Goal: Task Accomplishment & Management: Use online tool/utility

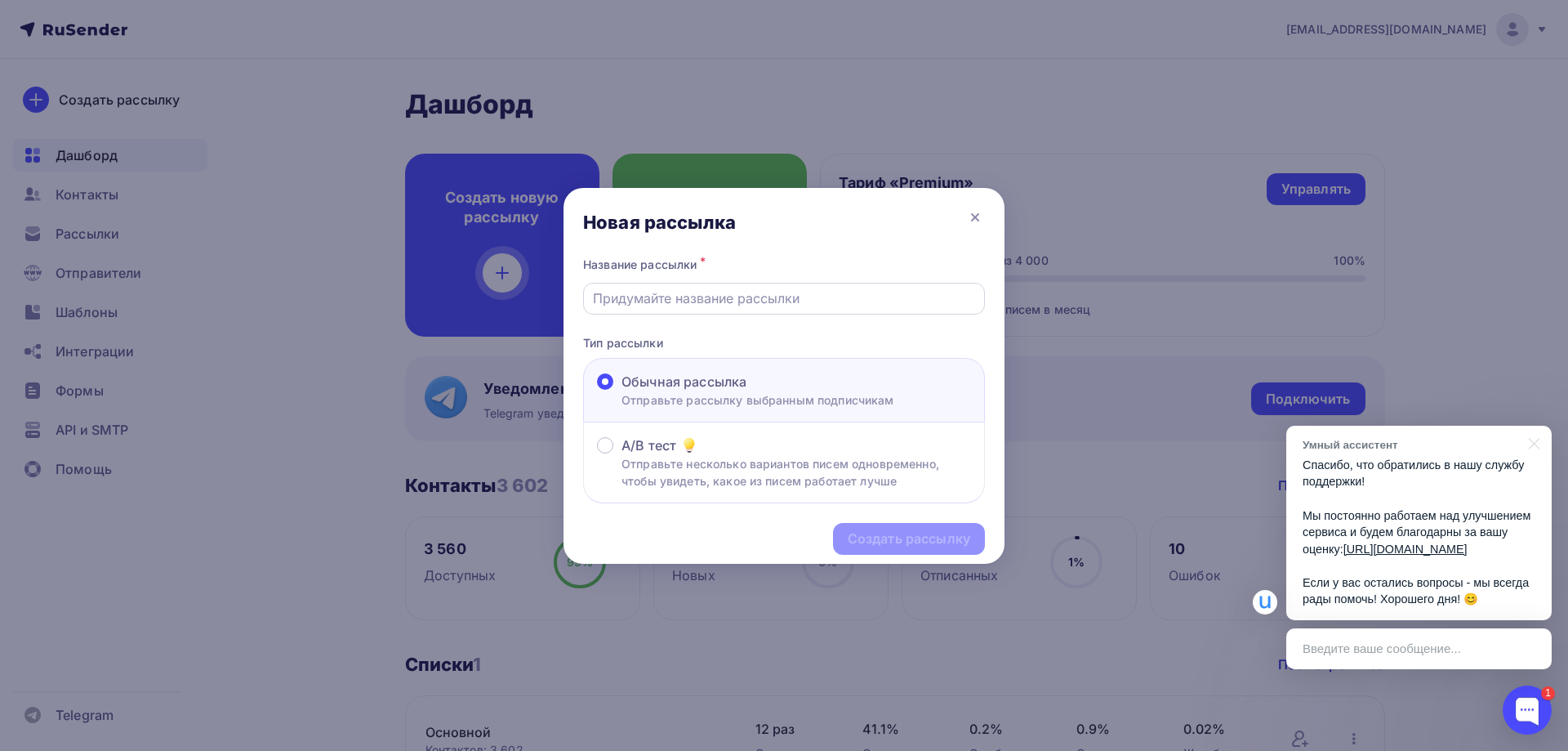
click at [712, 306] on input "text" at bounding box center [784, 298] width 383 height 20
type input "[DATE]"
click at [888, 544] on div "Создать рассылку" at bounding box center [909, 539] width 123 height 19
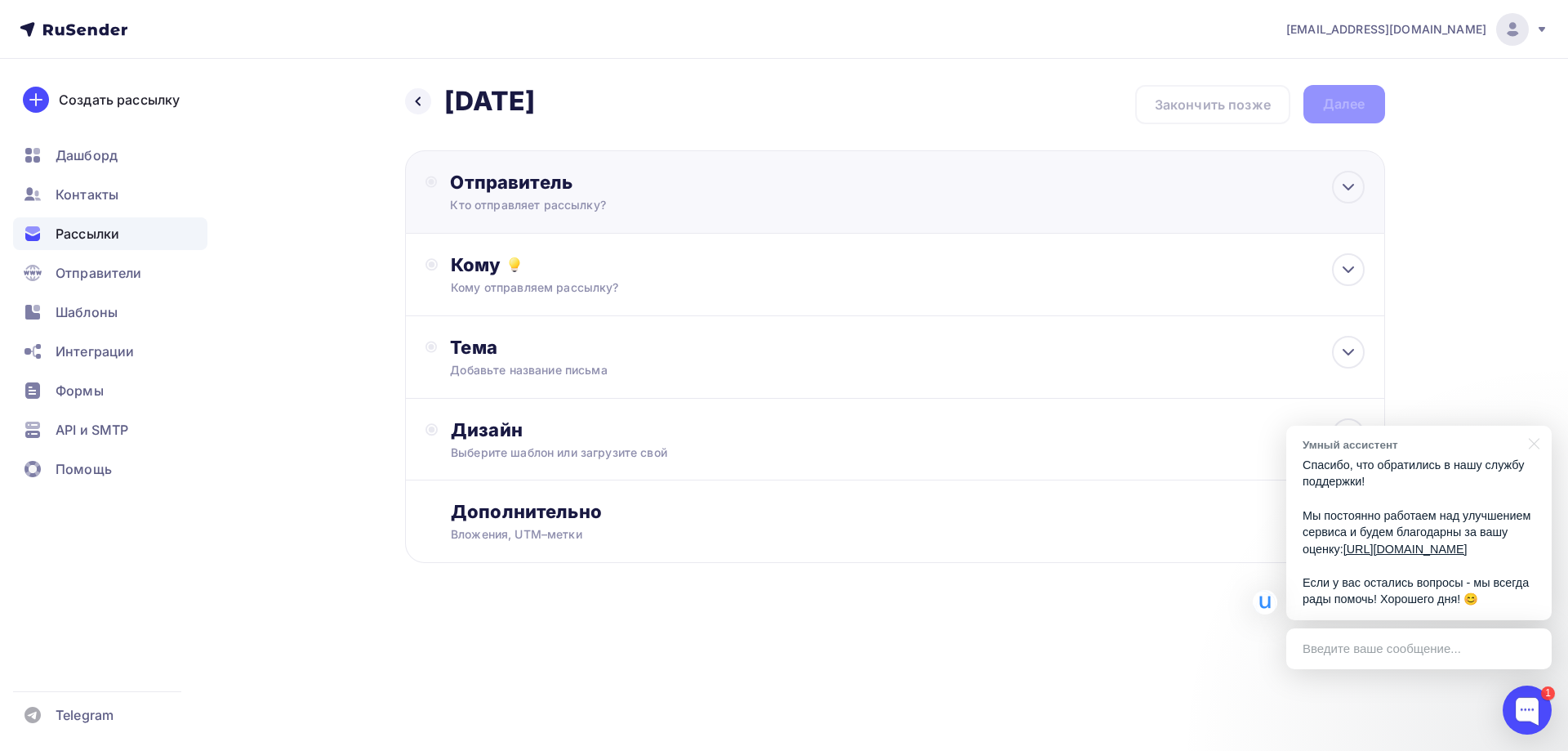
click at [554, 190] on div "Отправитель" at bounding box center [626, 182] width 354 height 23
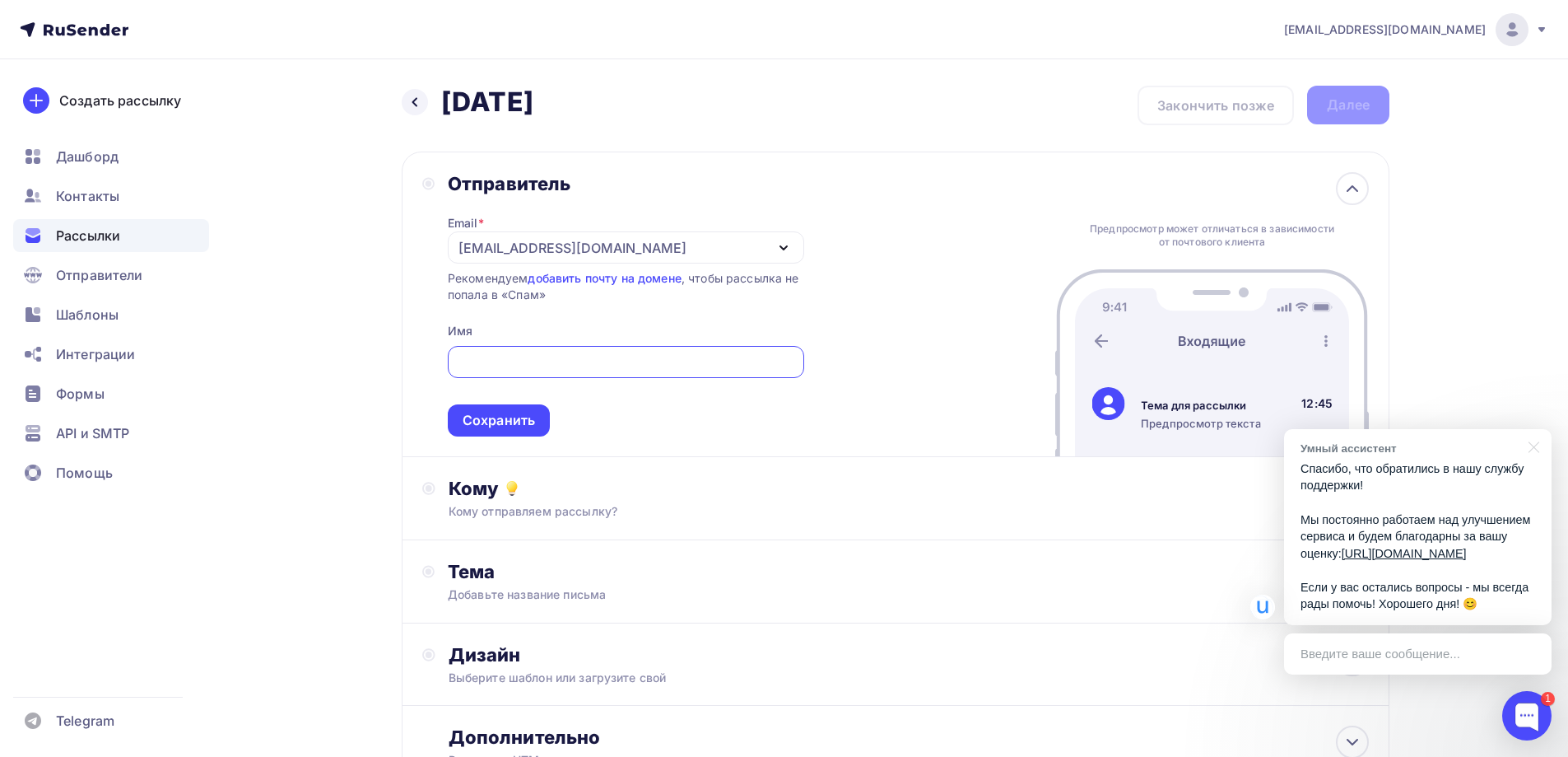
click at [508, 366] on input "text" at bounding box center [625, 362] width 338 height 20
type input ""Петербургский краевед" - экскурсии выходного дня!"
click at [1539, 429] on div at bounding box center [1531, 445] width 41 height 33
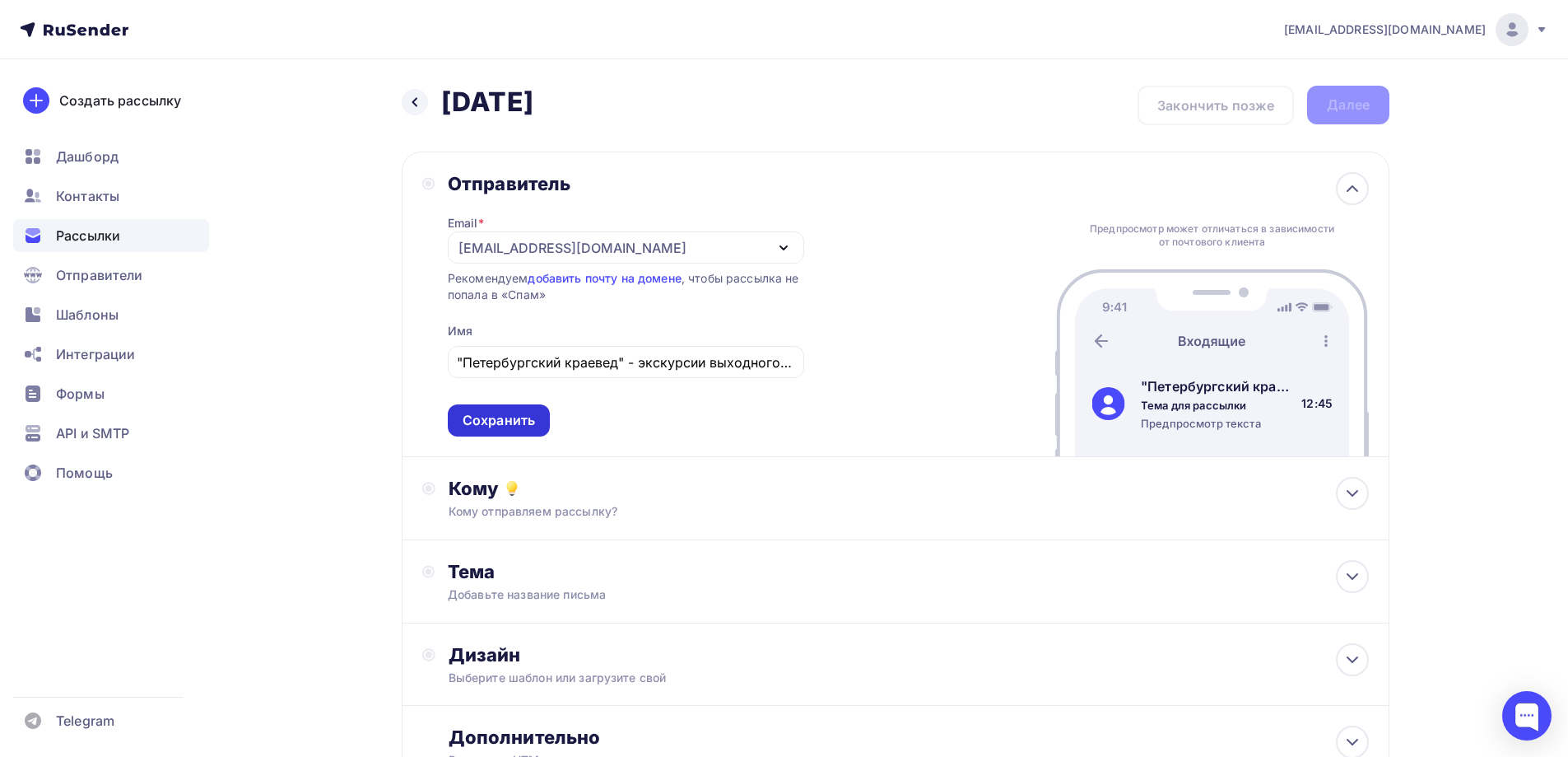
click at [506, 420] on div "Сохранить" at bounding box center [499, 420] width 72 height 19
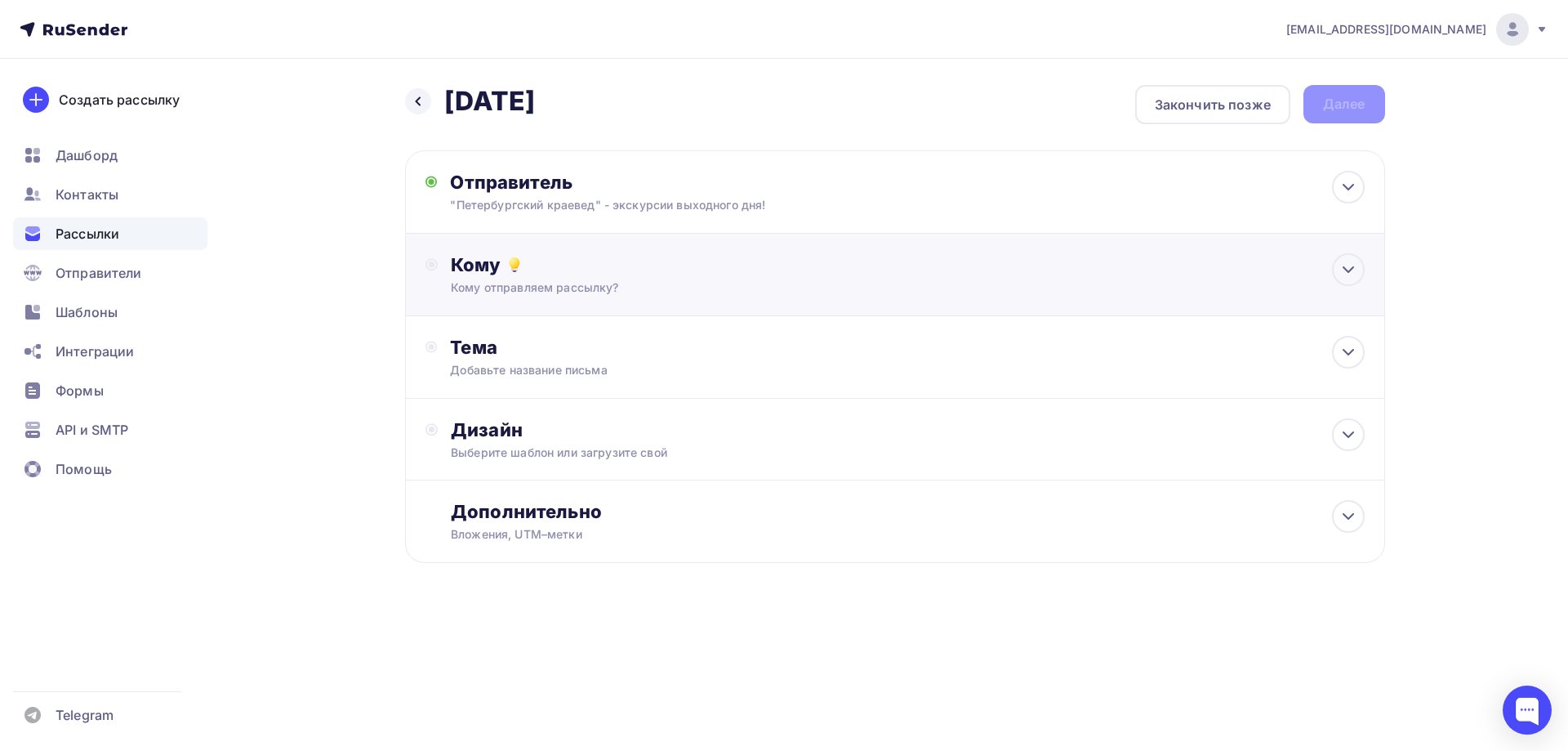
click at [541, 278] on div "Кому Кому отправляем рассылку? Списки получателей Выберите список Все списки id…" at bounding box center [908, 274] width 913 height 42
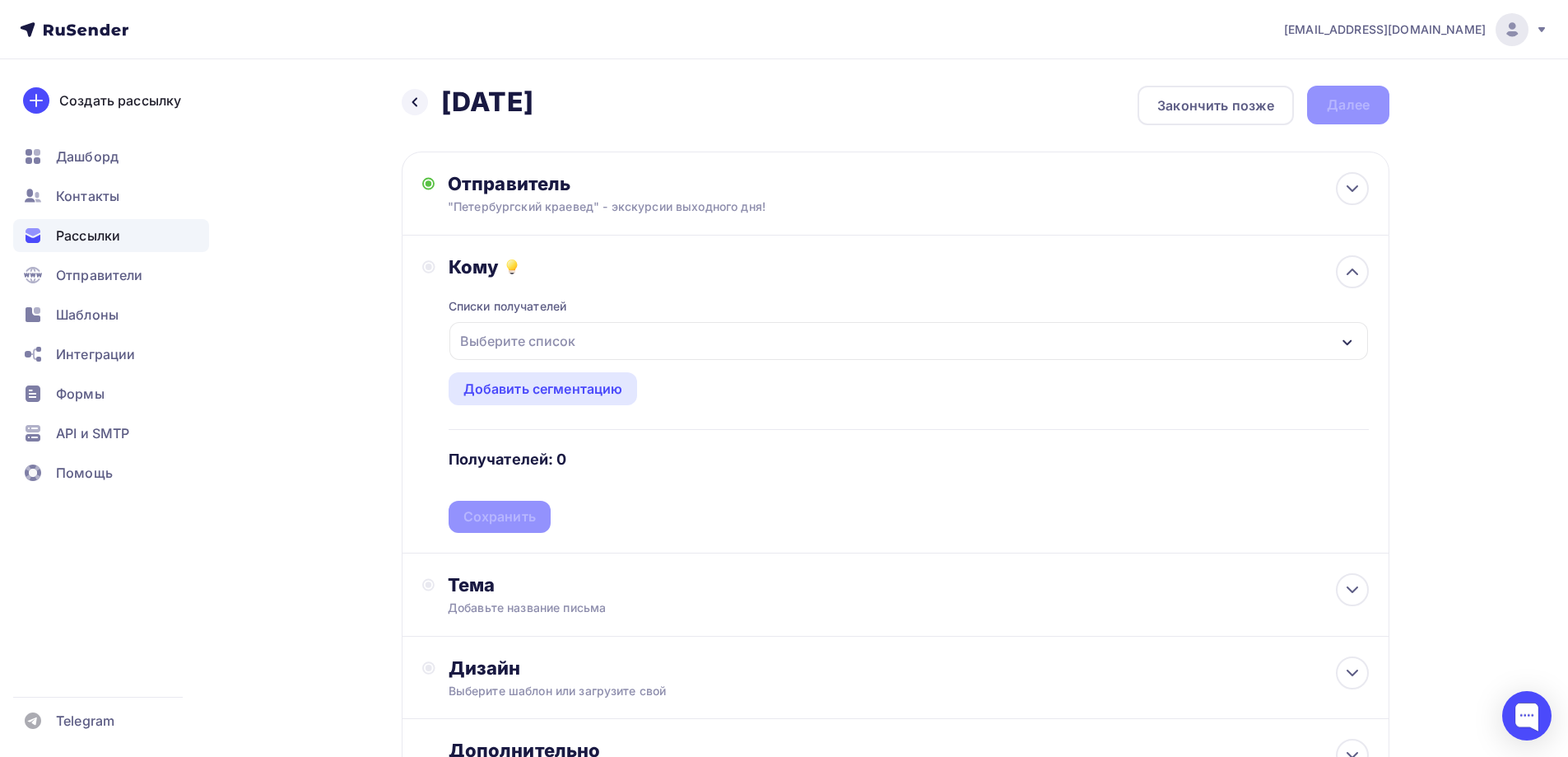
click at [513, 350] on div "Выберите список" at bounding box center [517, 340] width 128 height 29
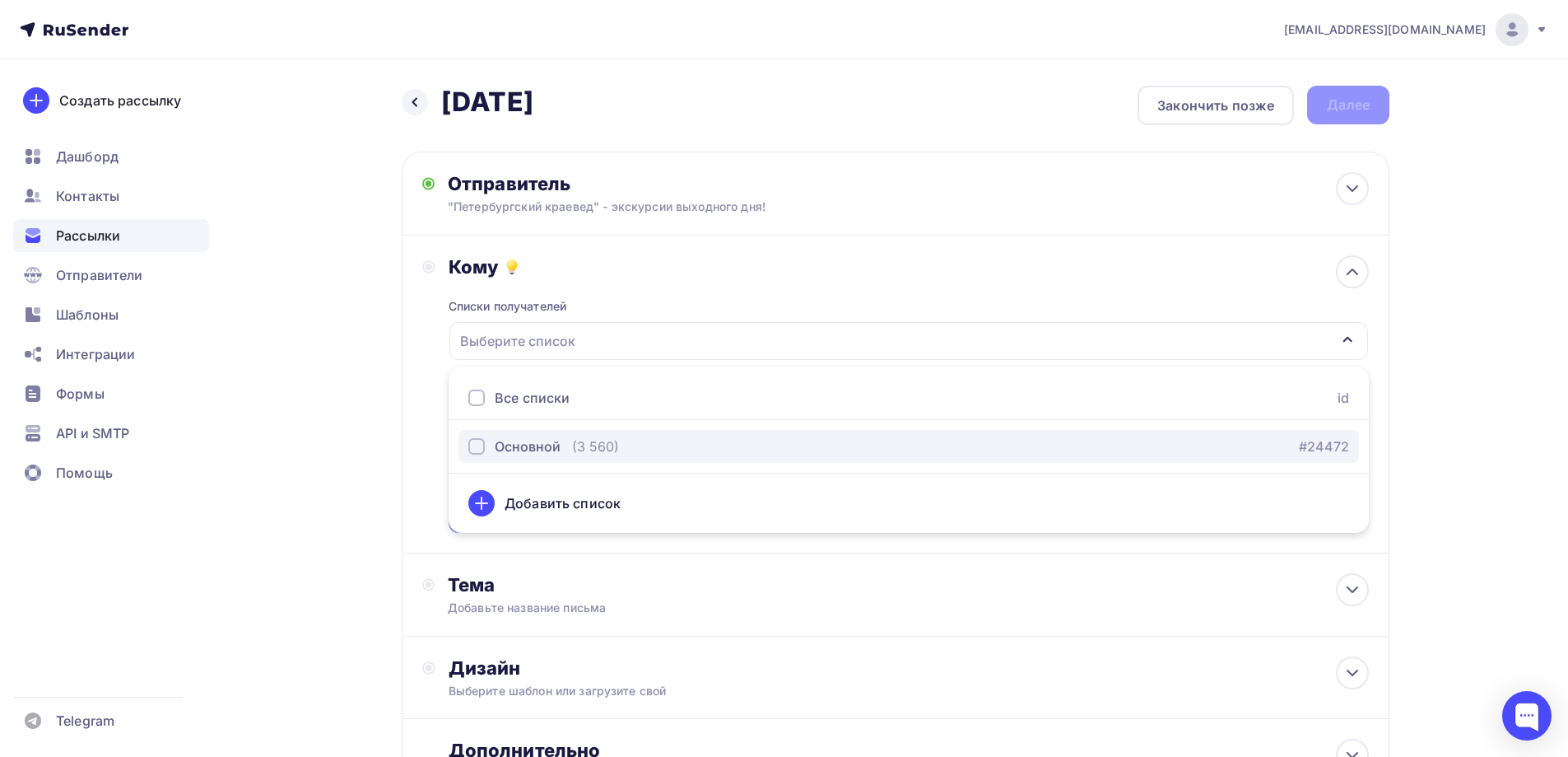
click at [520, 460] on button "Основной (3 560) #24472" at bounding box center [908, 446] width 900 height 33
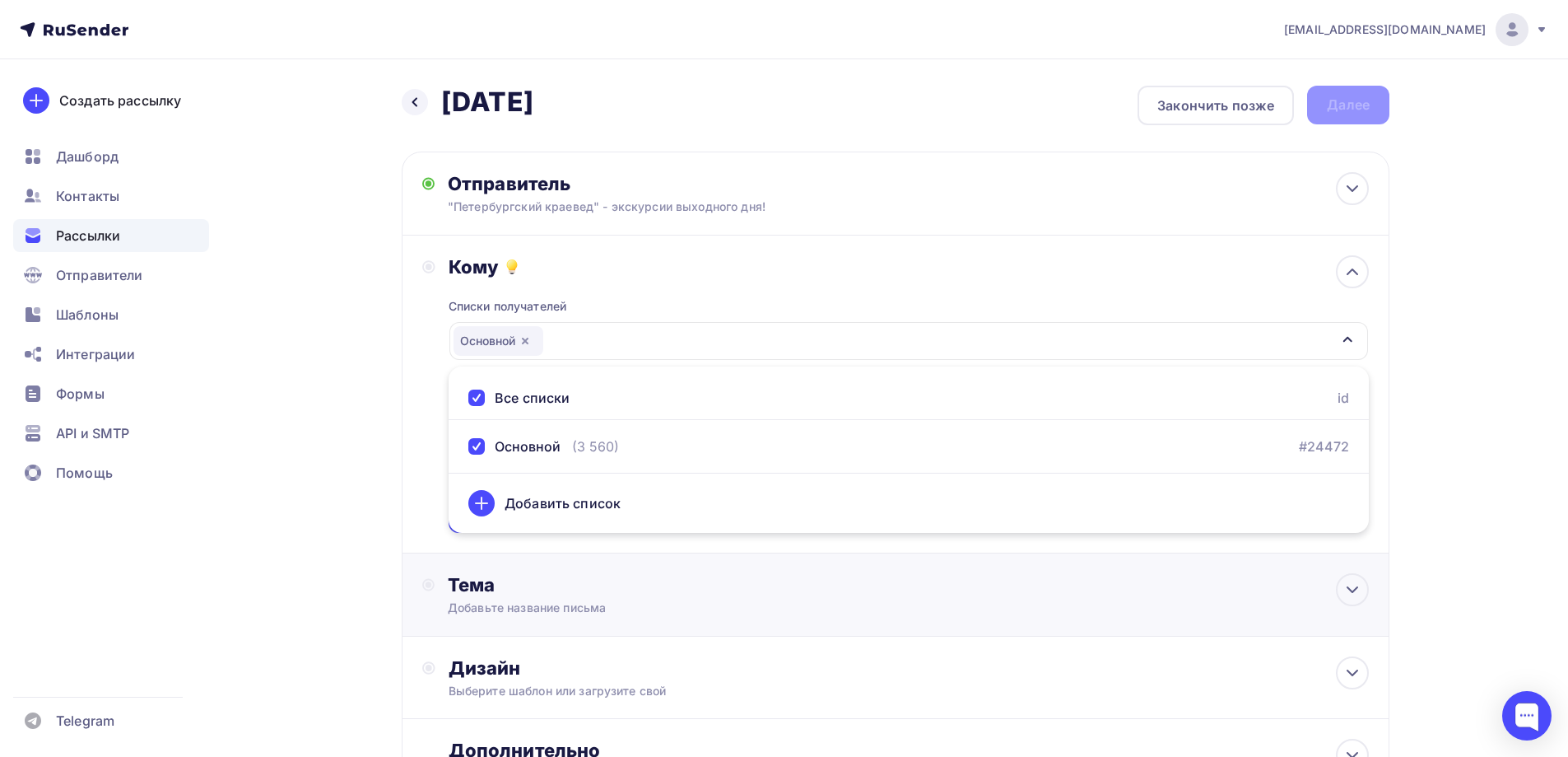
click at [403, 568] on div "Тема Добавьте название письма Тема * Рекомендуем использовать не более 150 симв…" at bounding box center [895, 594] width 988 height 83
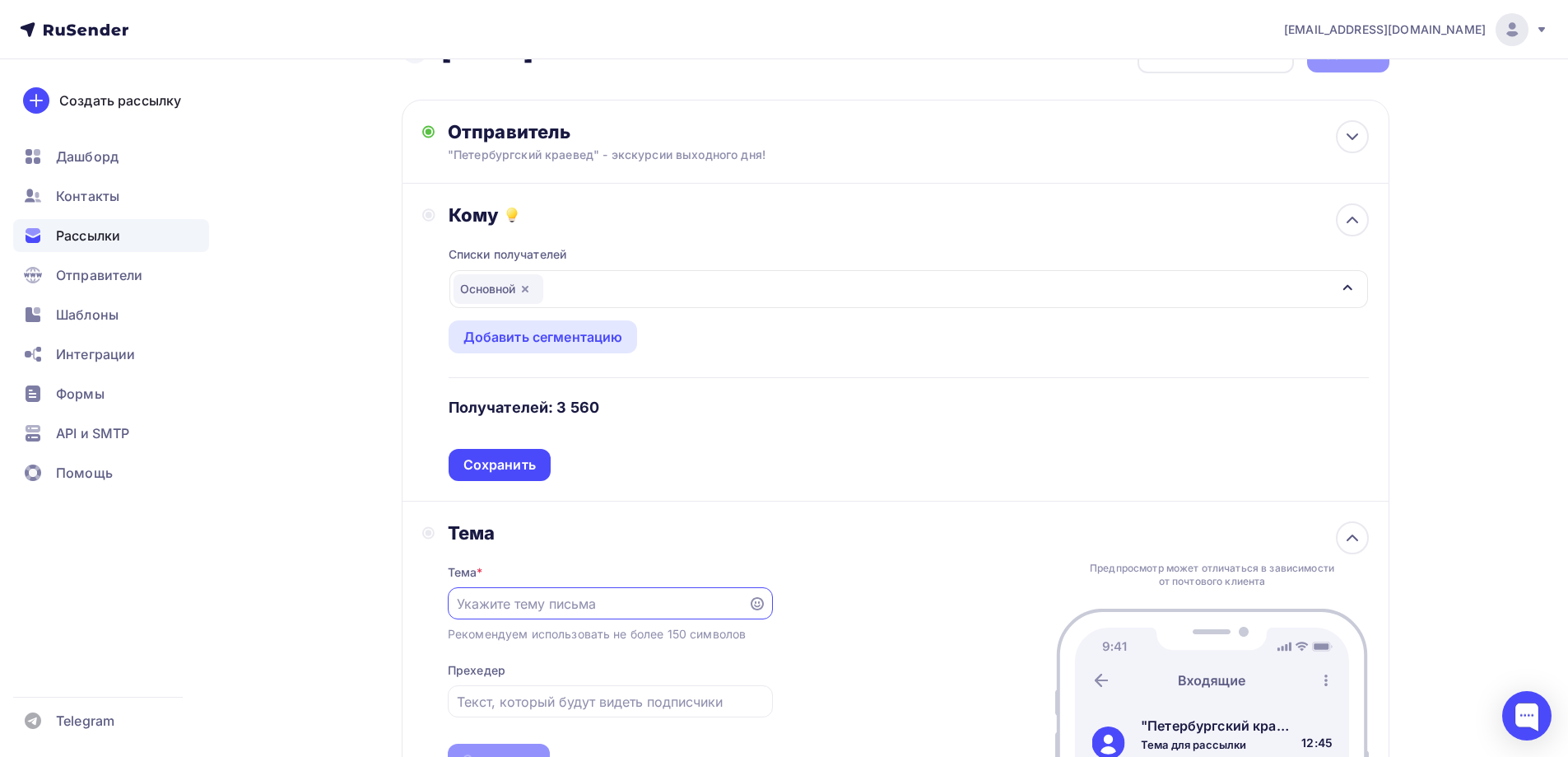
scroll to position [165, 0]
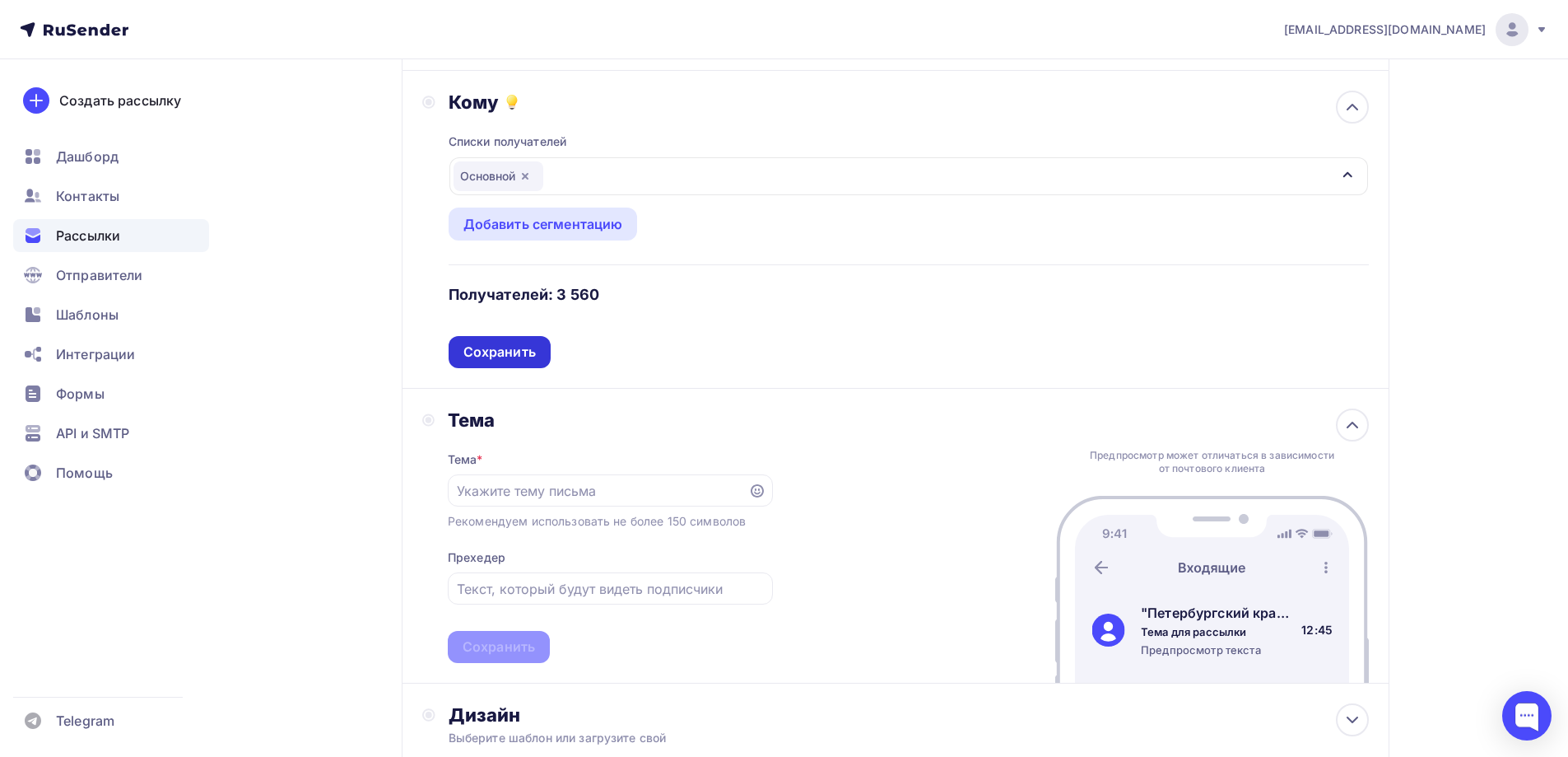
click at [500, 360] on div "Сохранить" at bounding box center [499, 352] width 72 height 19
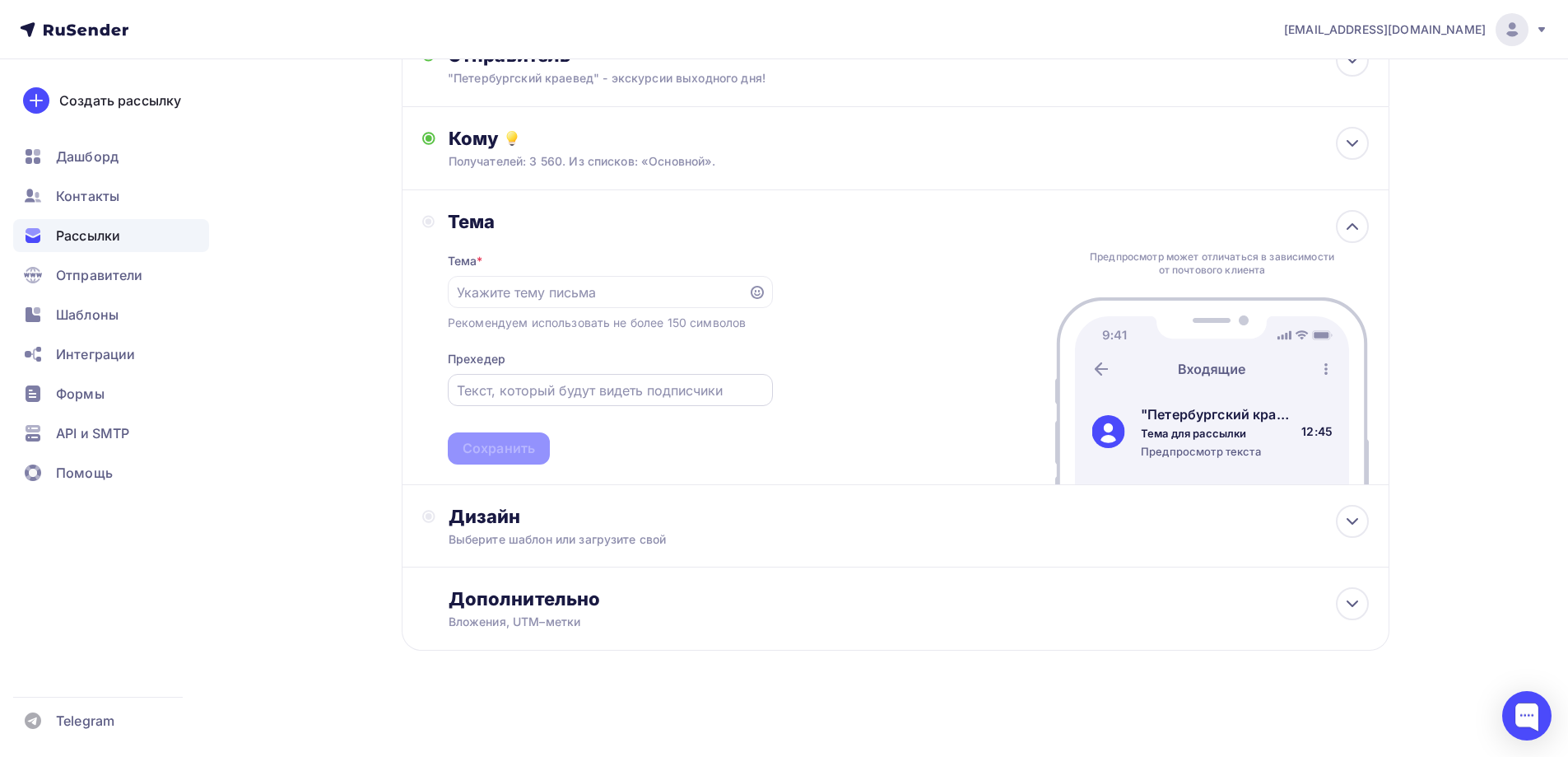
scroll to position [128, 0]
click at [522, 293] on input "text" at bounding box center [597, 292] width 281 height 20
type input "Новинки осени!"
click at [496, 437] on div "Сохранить" at bounding box center [498, 448] width 102 height 32
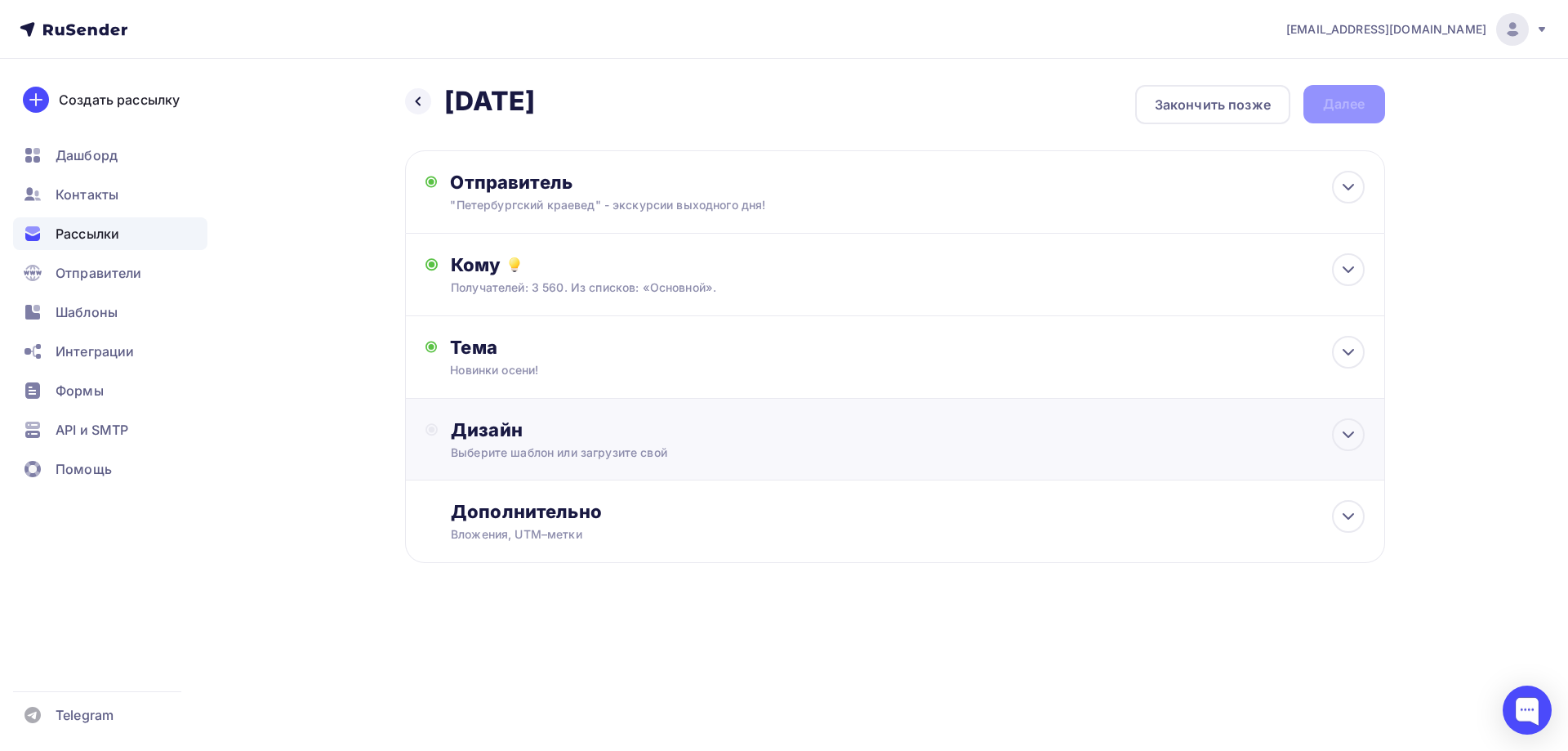
click at [532, 436] on div "Дизайн" at bounding box center [908, 429] width 913 height 23
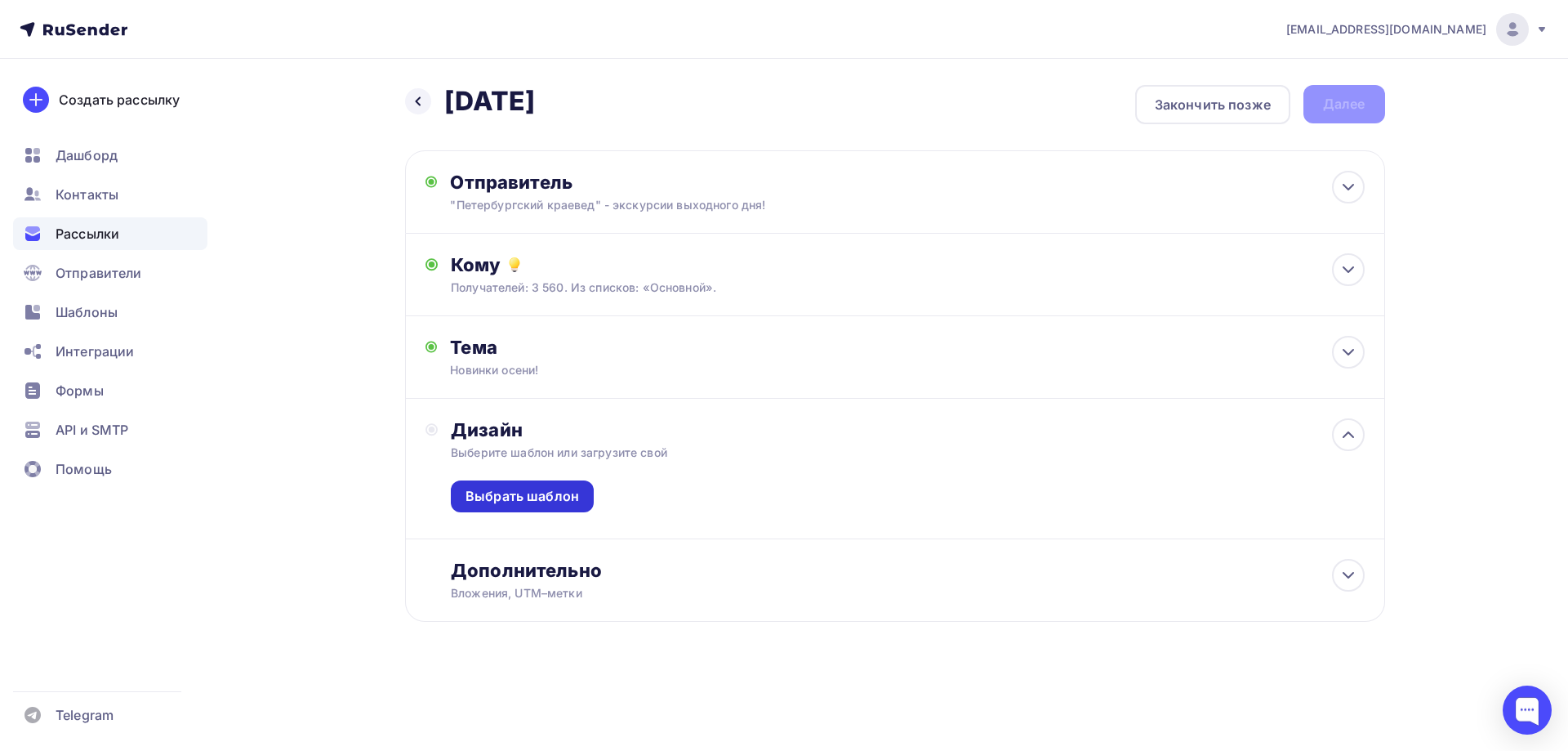
click at [515, 489] on div "Выбрать шаблон" at bounding box center [522, 496] width 113 height 19
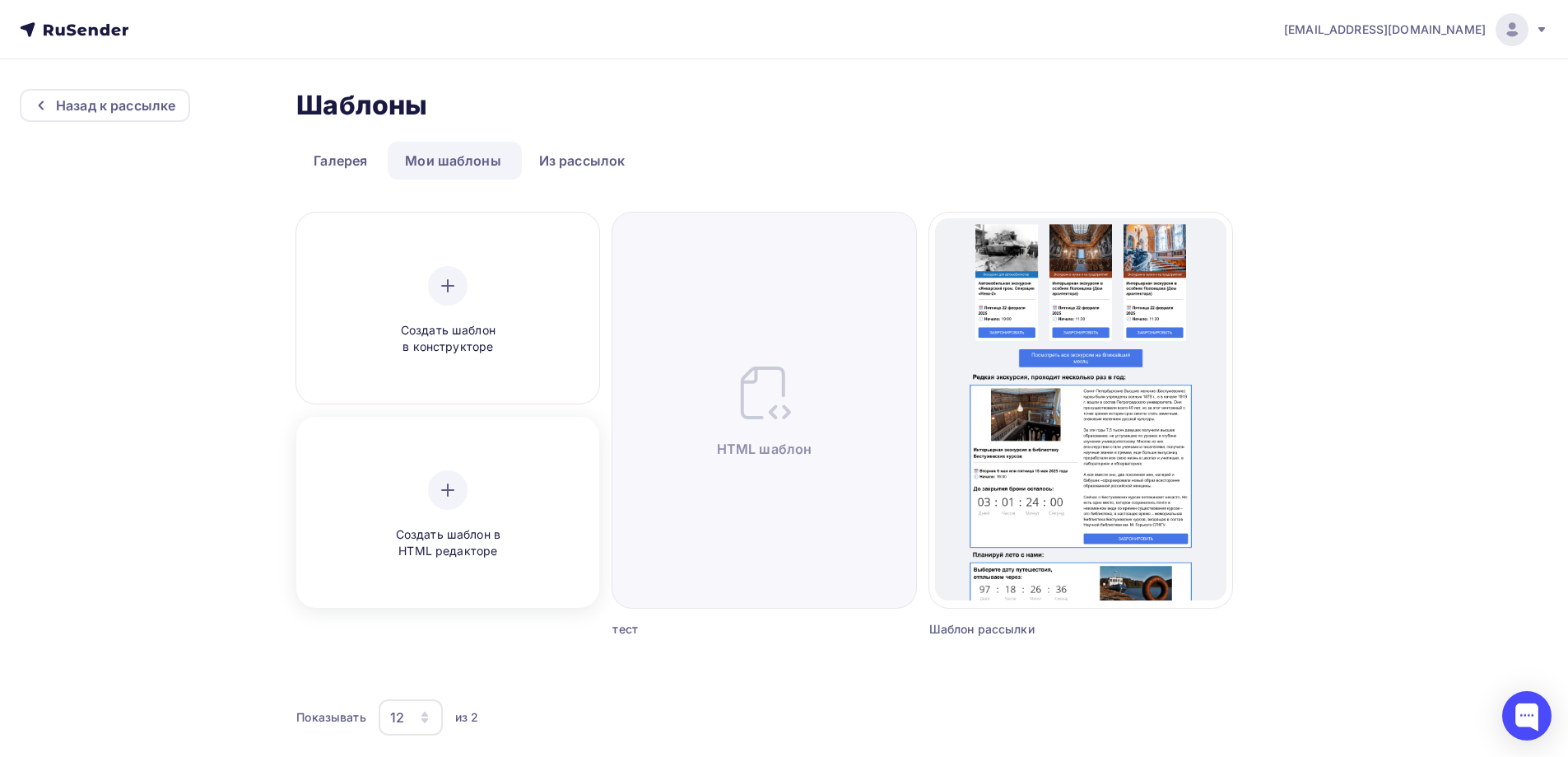
click at [449, 501] on div at bounding box center [448, 490] width 40 height 40
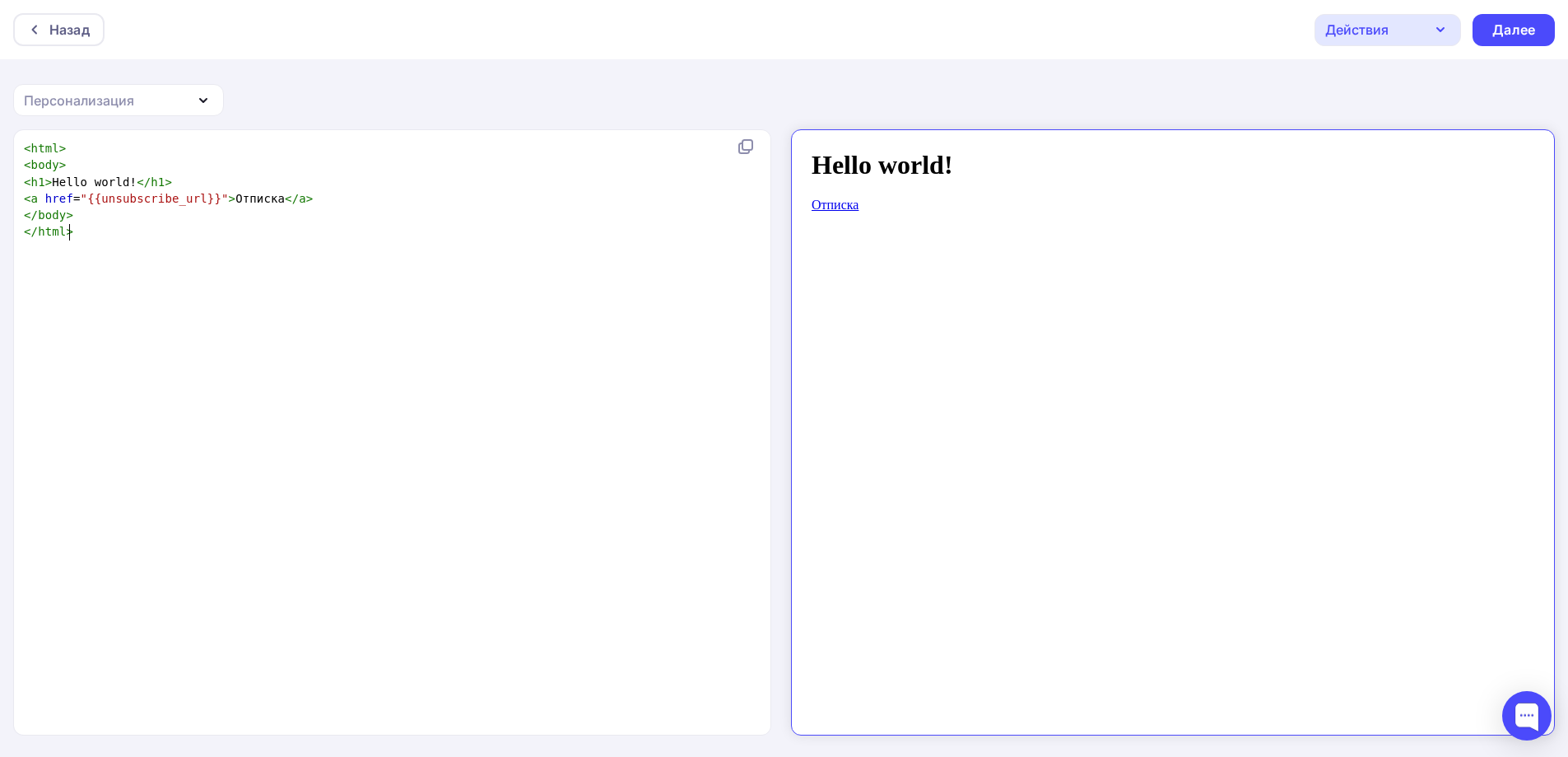
click at [156, 241] on div "xxxxxxxxxx < html > < body > < h1 > Hello world! </ h1 > < a href = "{{unsubscr…" at bounding box center [389, 190] width 737 height 107
type textarea "<html> <body> <h1>Hello world!</h1> <a href="{{unsubscribe_url}}">Отписка</a> <…"
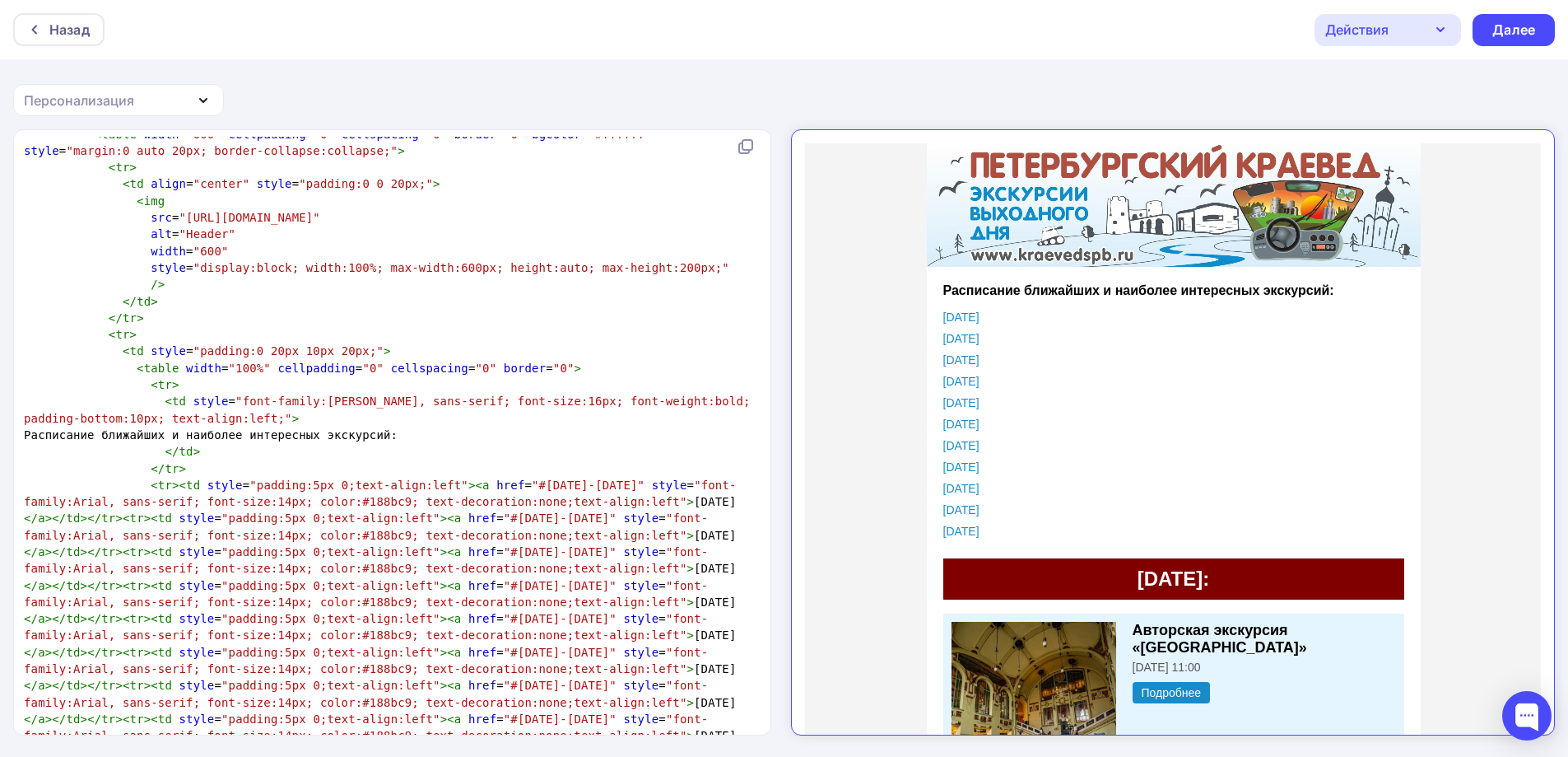
scroll to position [0, 0]
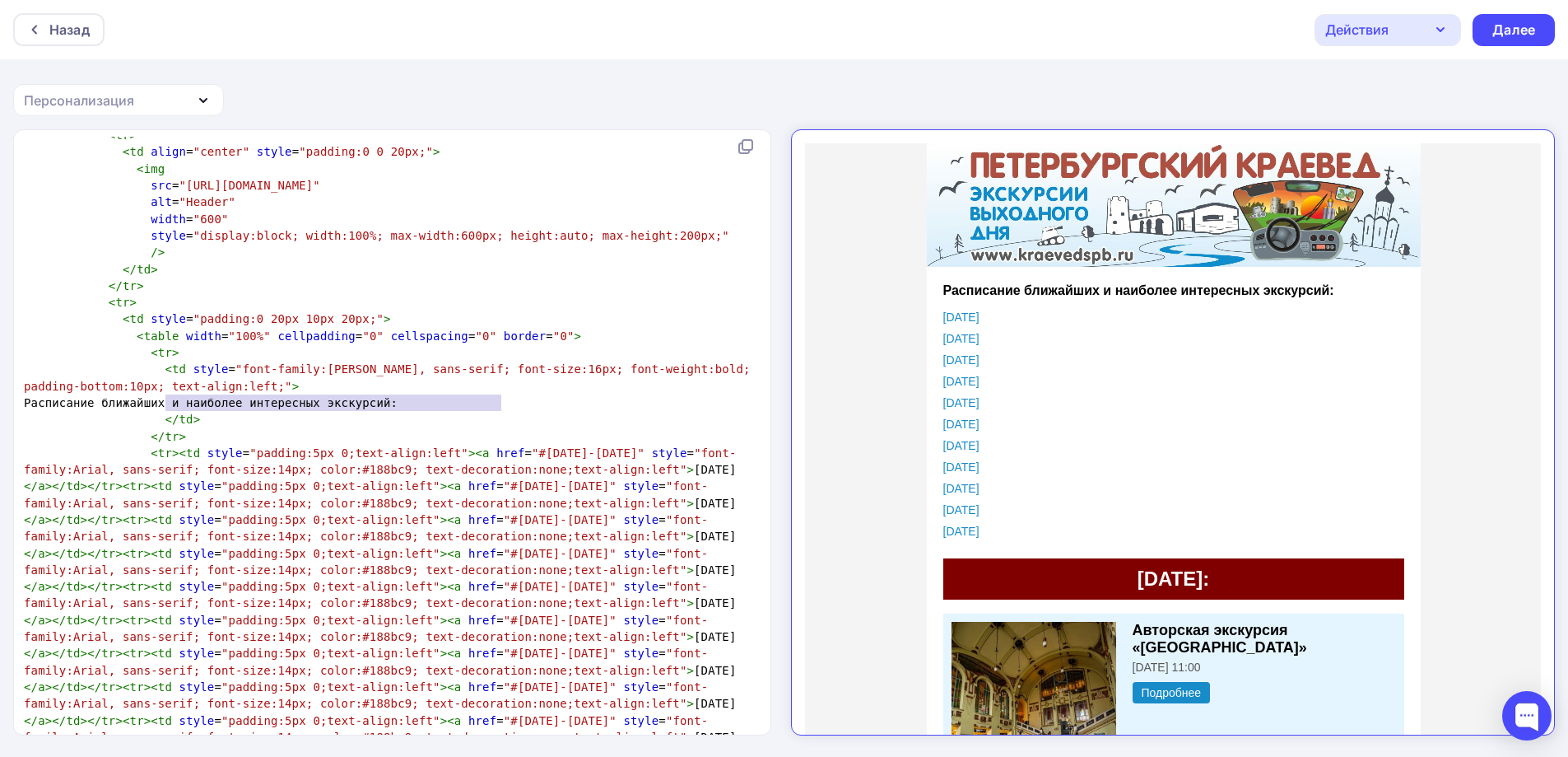
drag, startPoint x: 167, startPoint y: 404, endPoint x: 500, endPoint y: 403, distance: 333.0
click at [397, 403] on span "Расписание ближайших и наиболее интересных экскурсий:" at bounding box center [210, 402] width 374 height 13
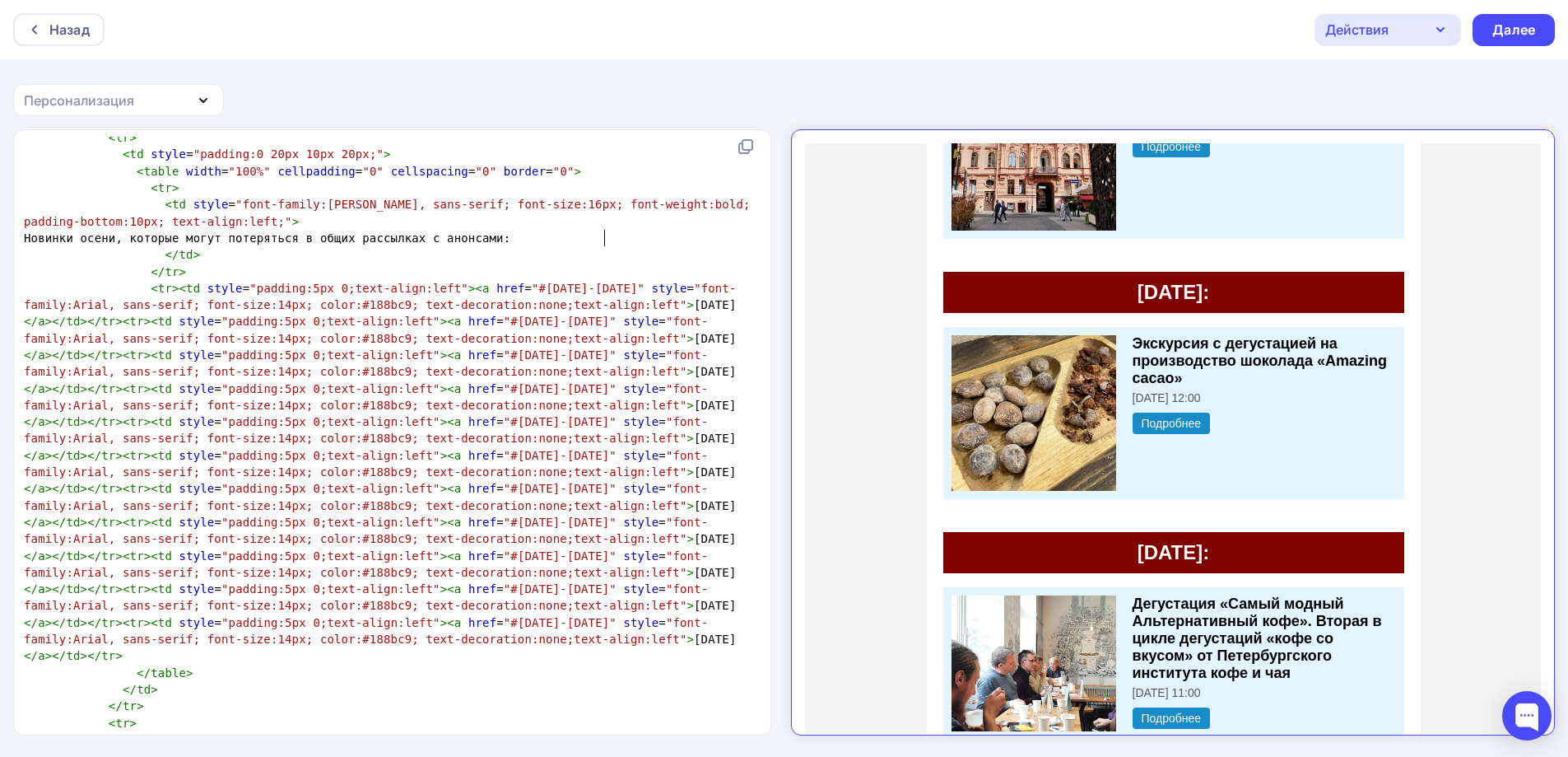
scroll to position [1757, 0]
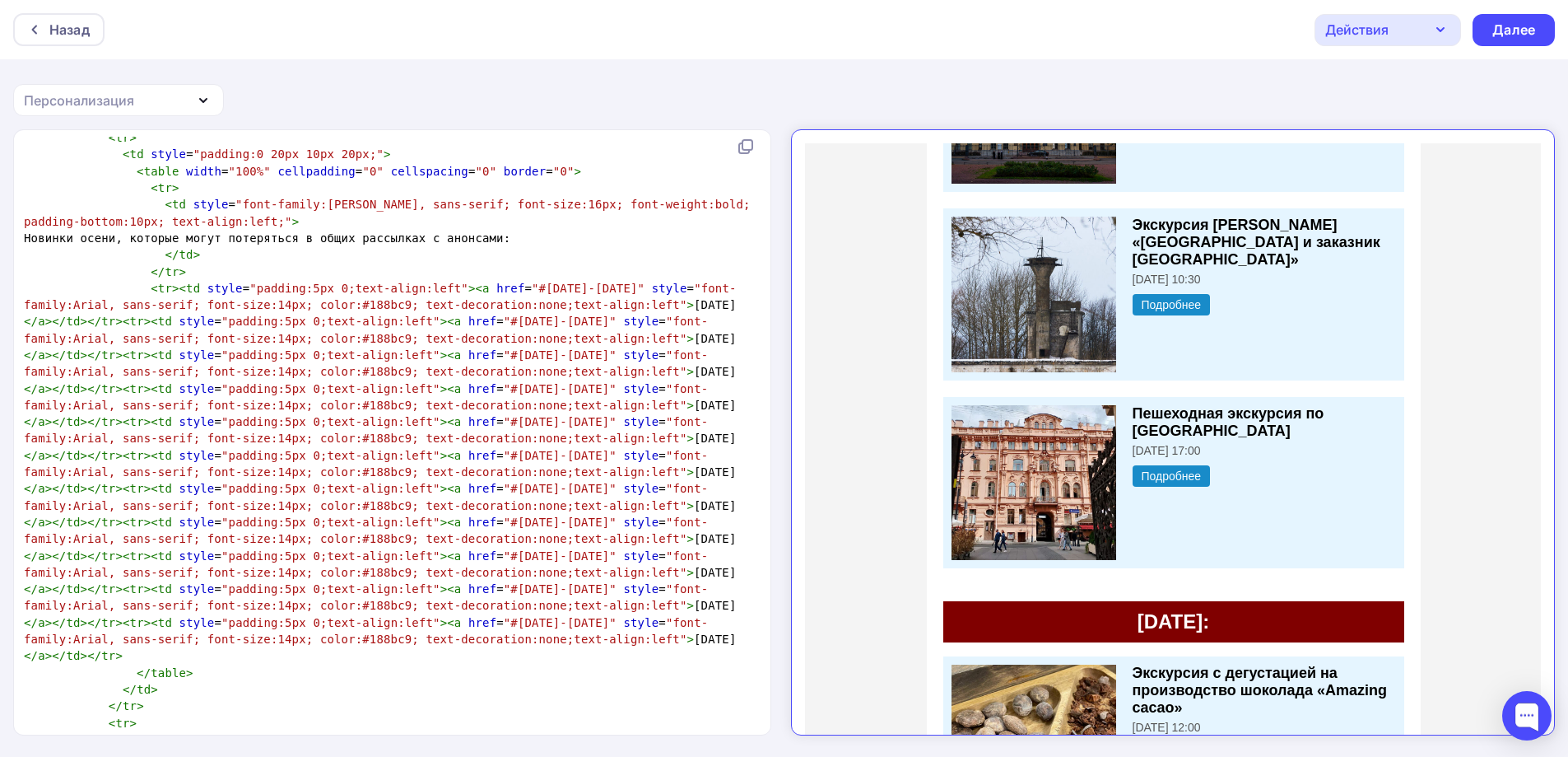
type textarea "Новинки осени, которые могут потеряться в общих рассылках с анонсами"
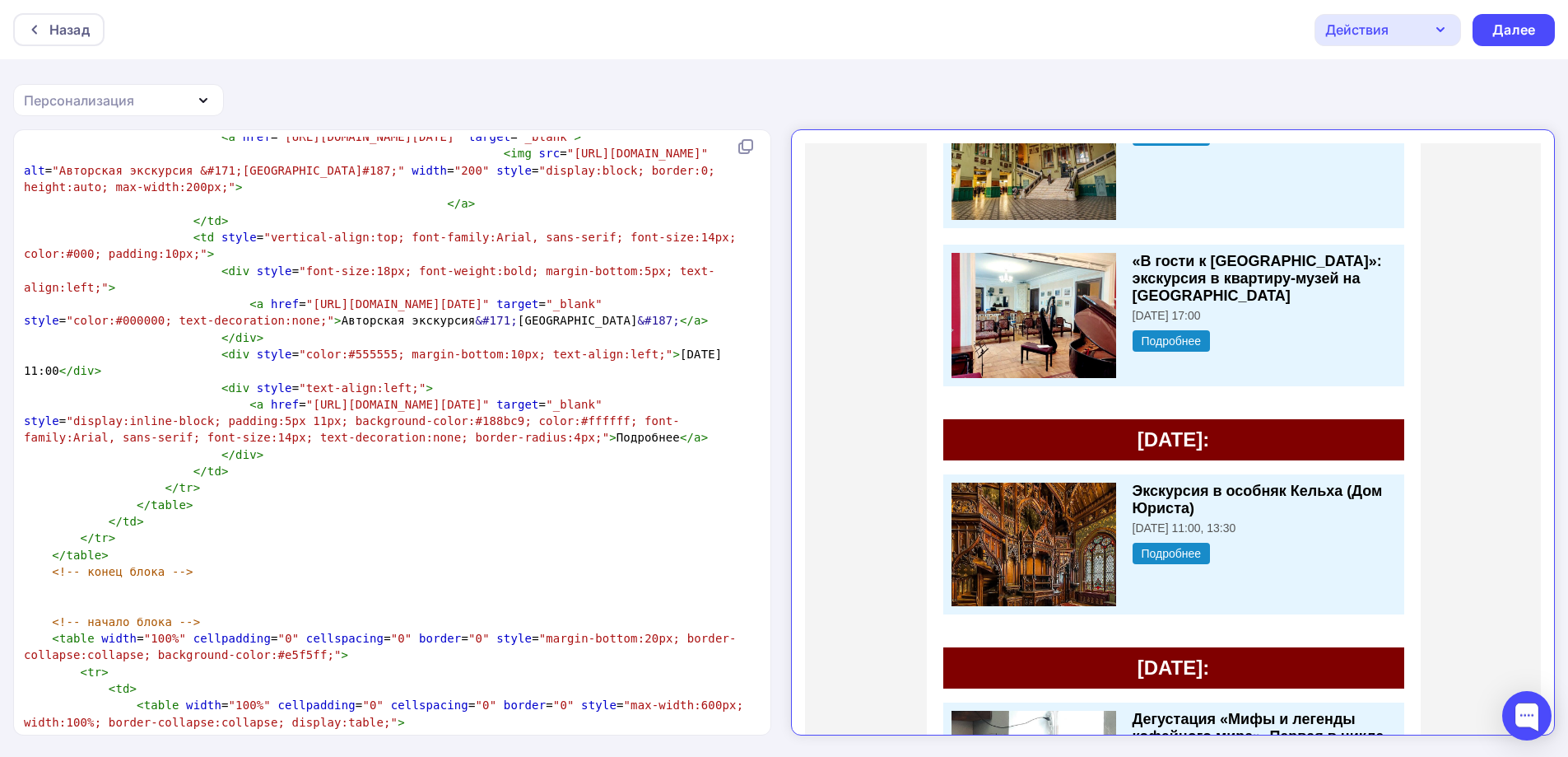
scroll to position [0, 0]
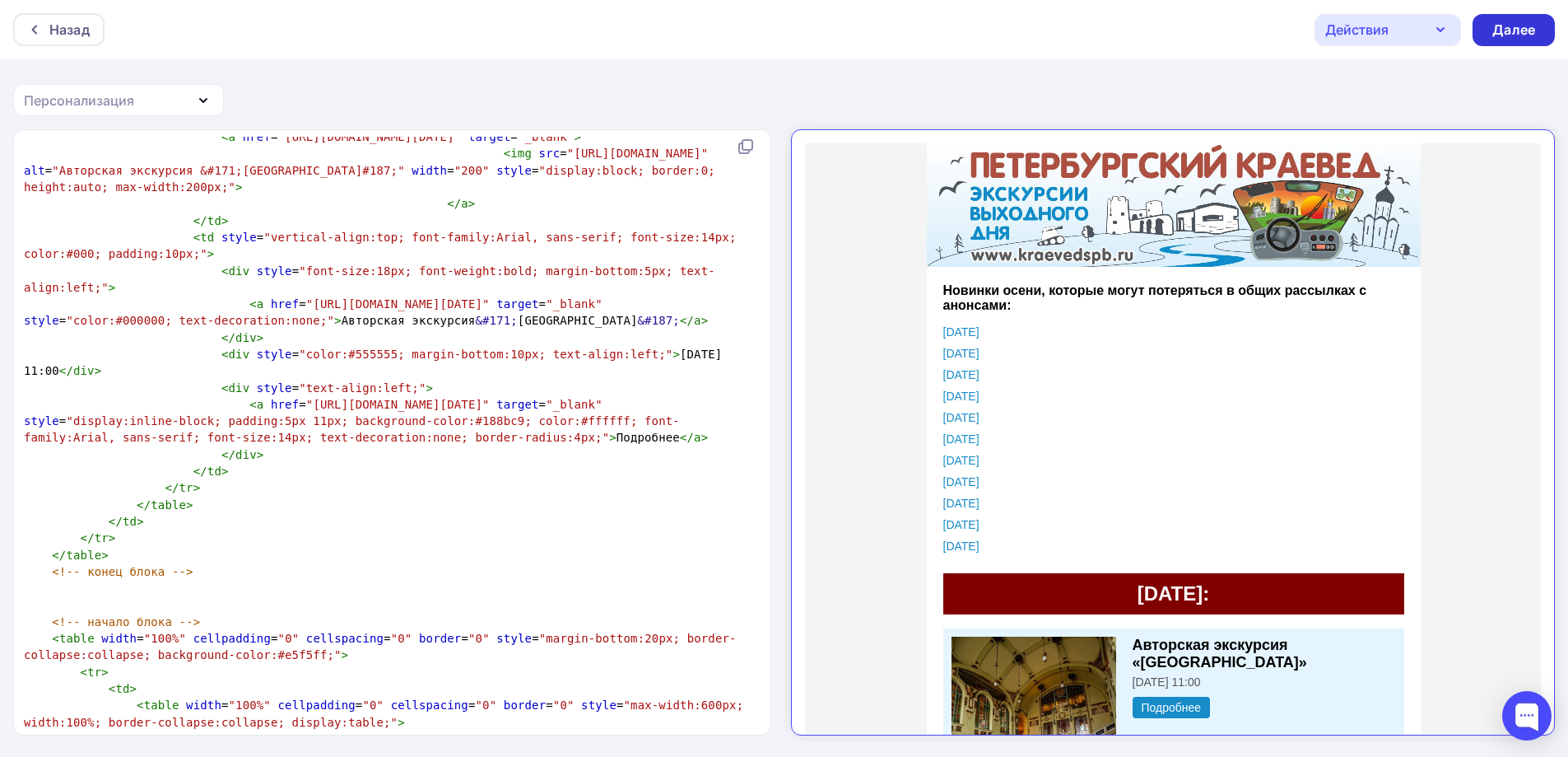
click at [1491, 38] on div "Далее" at bounding box center [1514, 30] width 83 height 32
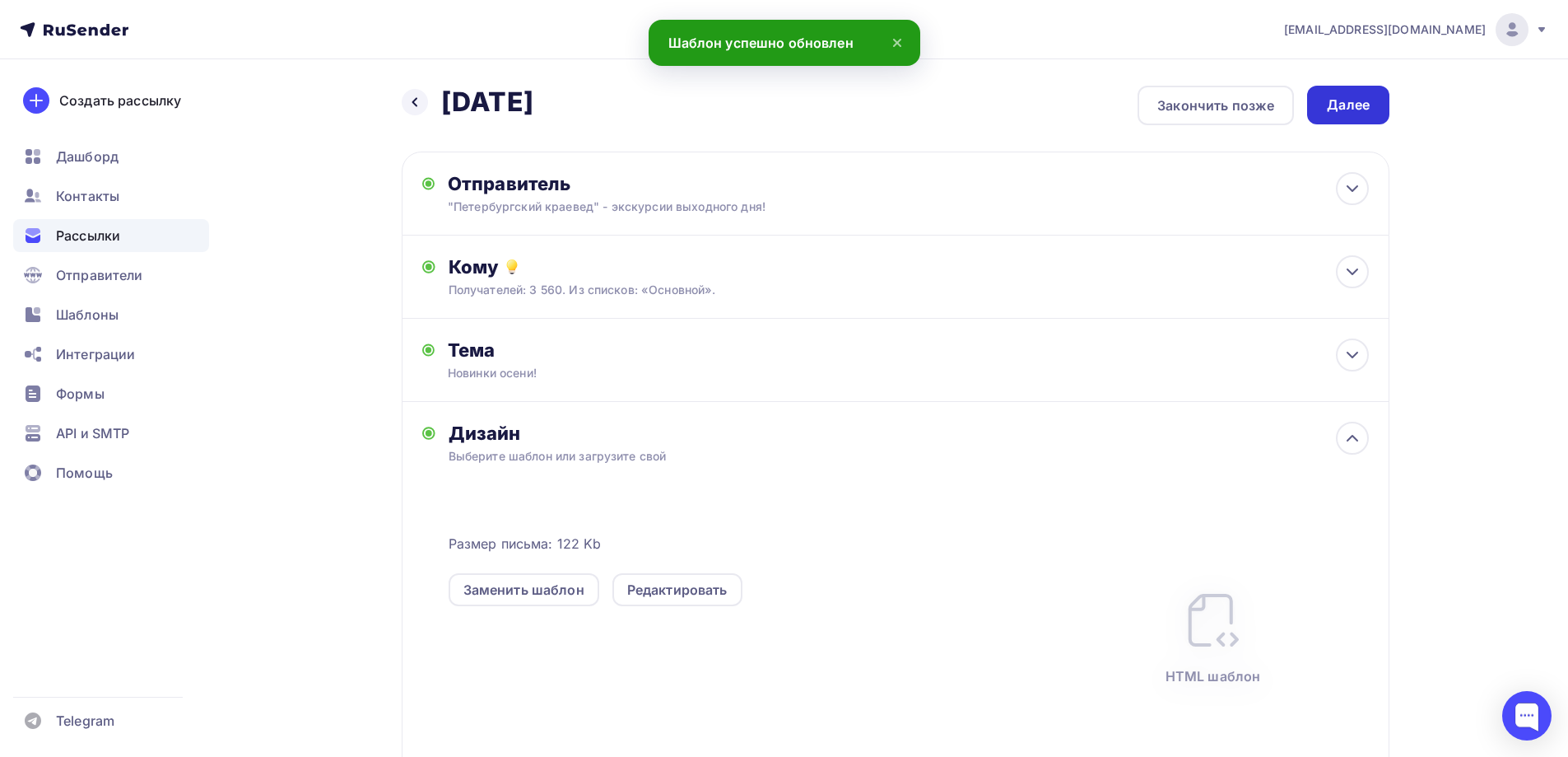
click at [1332, 95] on div "Далее" at bounding box center [1348, 105] width 83 height 39
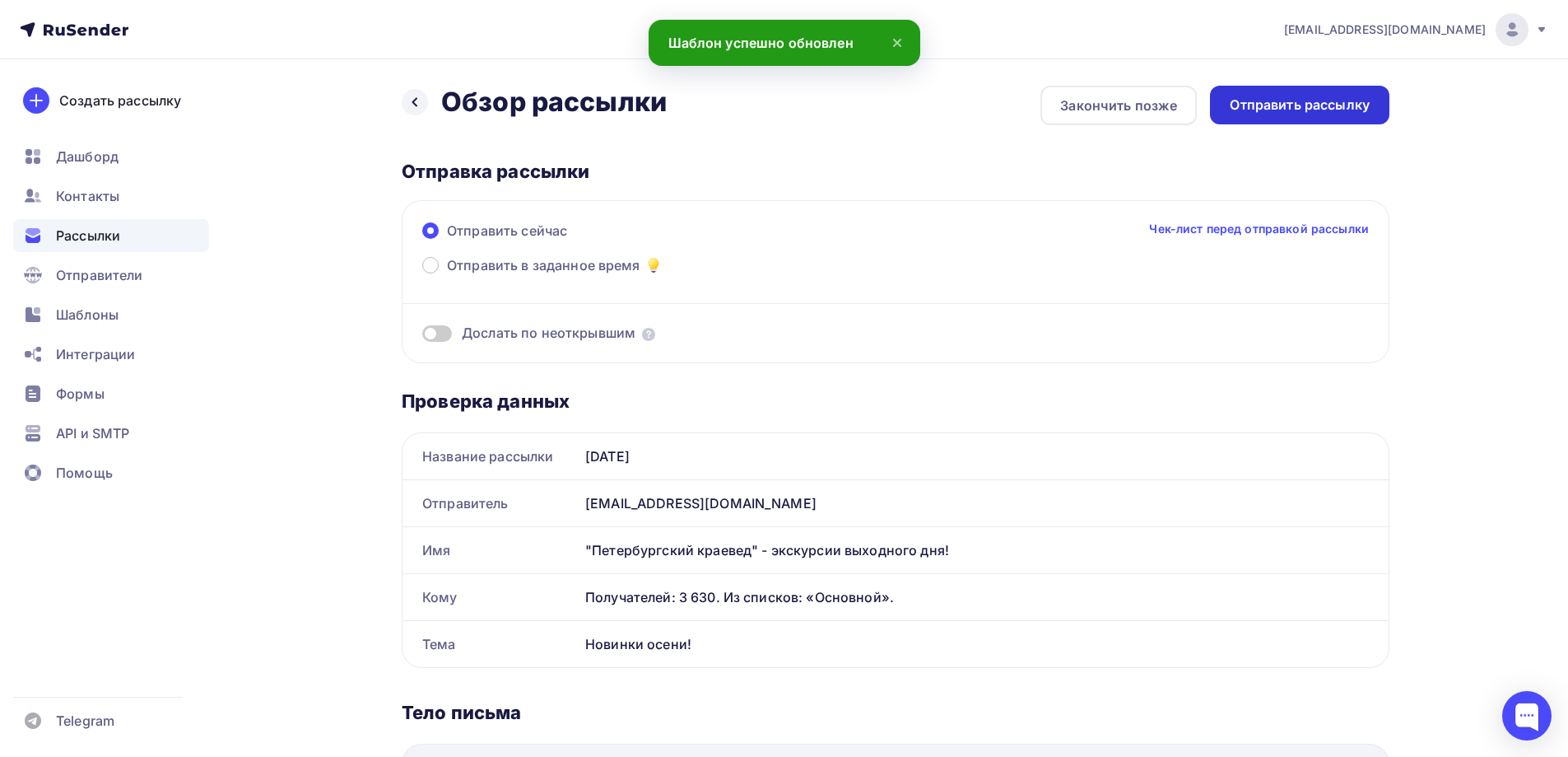
click at [1317, 113] on div "Отправить рассылку" at bounding box center [1299, 105] width 140 height 19
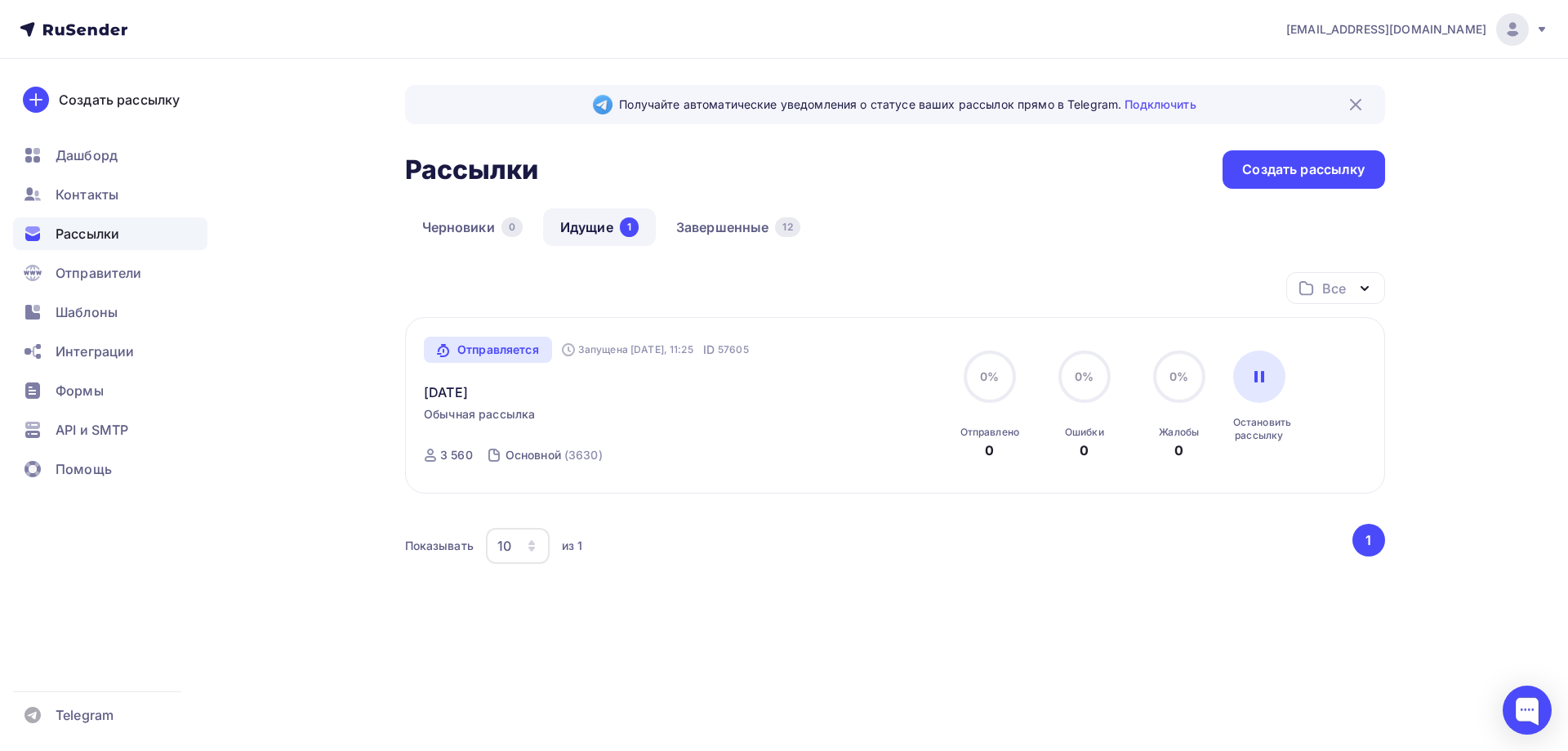
click at [601, 224] on link "Идущие 1" at bounding box center [599, 227] width 112 height 38
click at [446, 394] on link "[DATE]" at bounding box center [445, 392] width 44 height 20
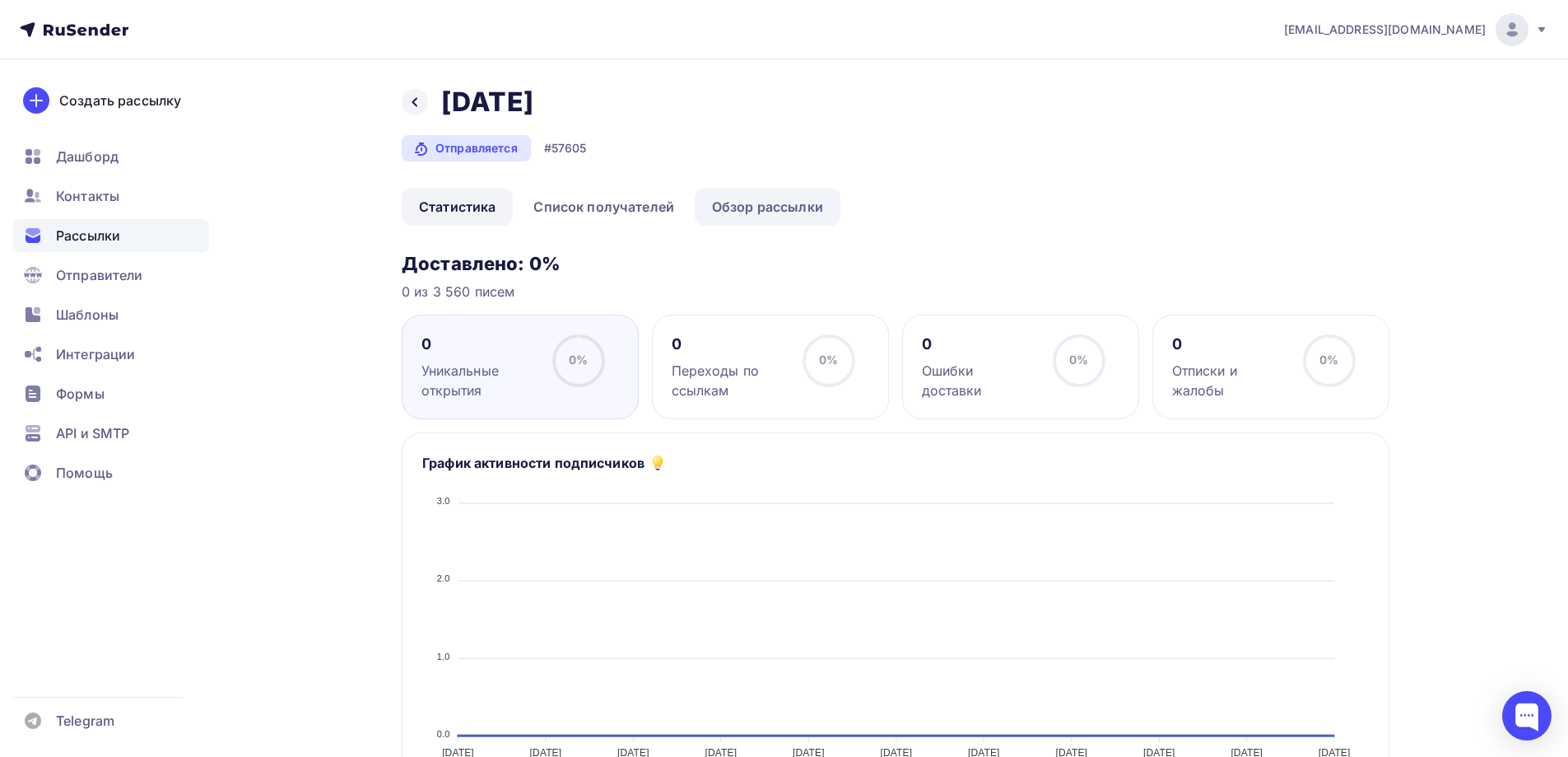
click at [759, 205] on link "Обзор рассылки" at bounding box center [767, 206] width 145 height 38
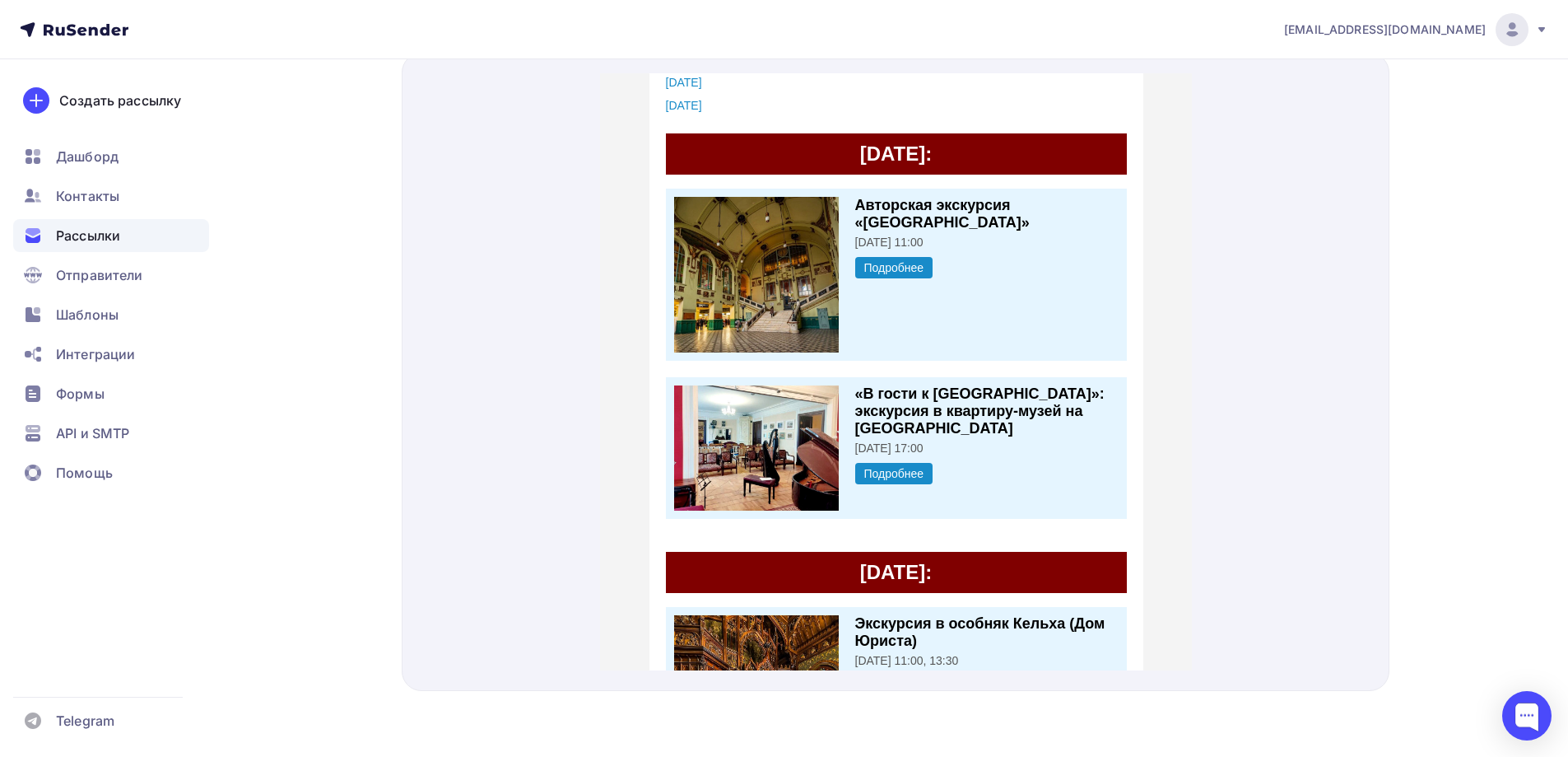
scroll to position [412, 0]
